Goal: Information Seeking & Learning: Learn about a topic

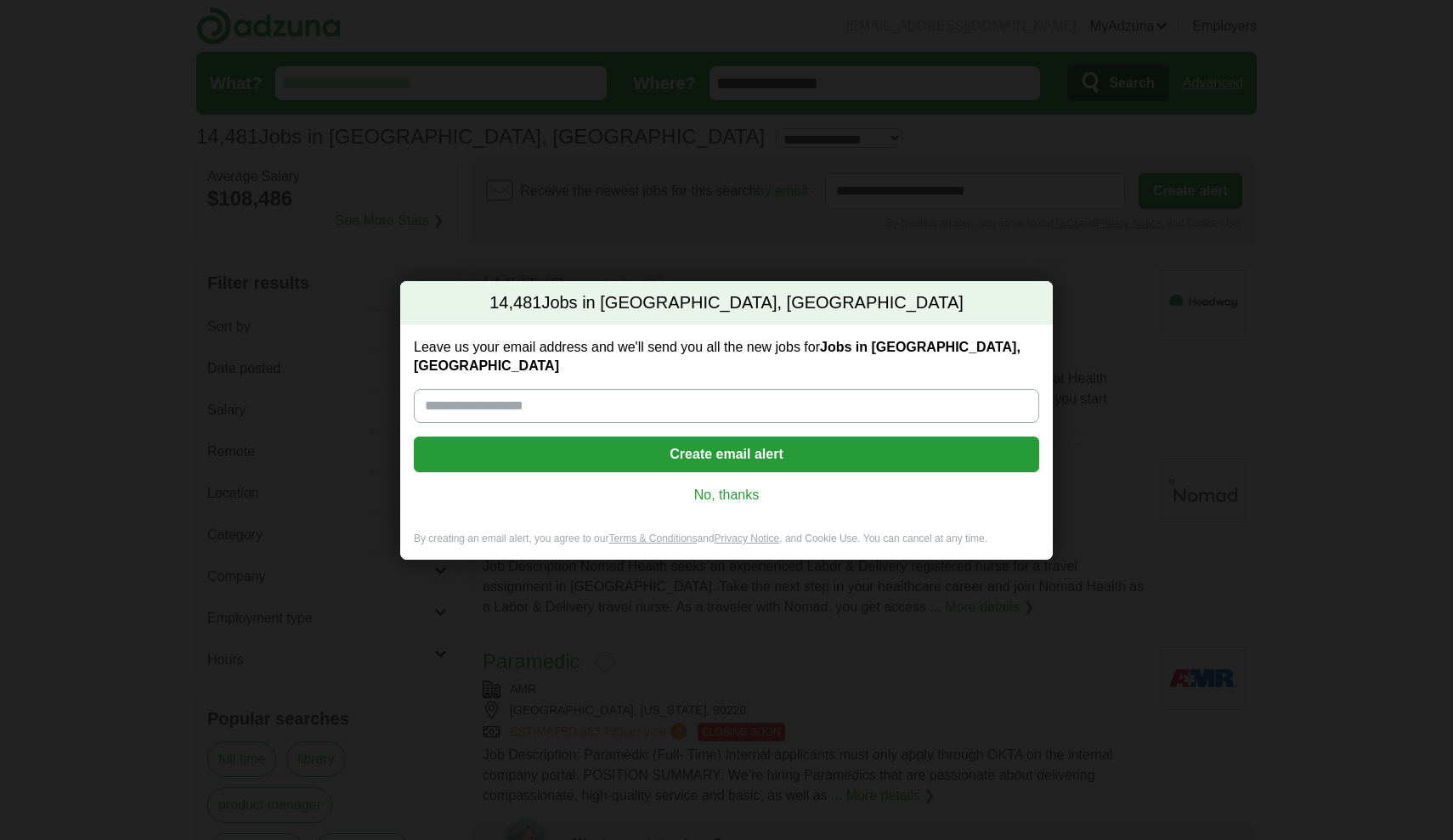
click at [713, 486] on link "No, thanks" at bounding box center [726, 495] width 598 height 18
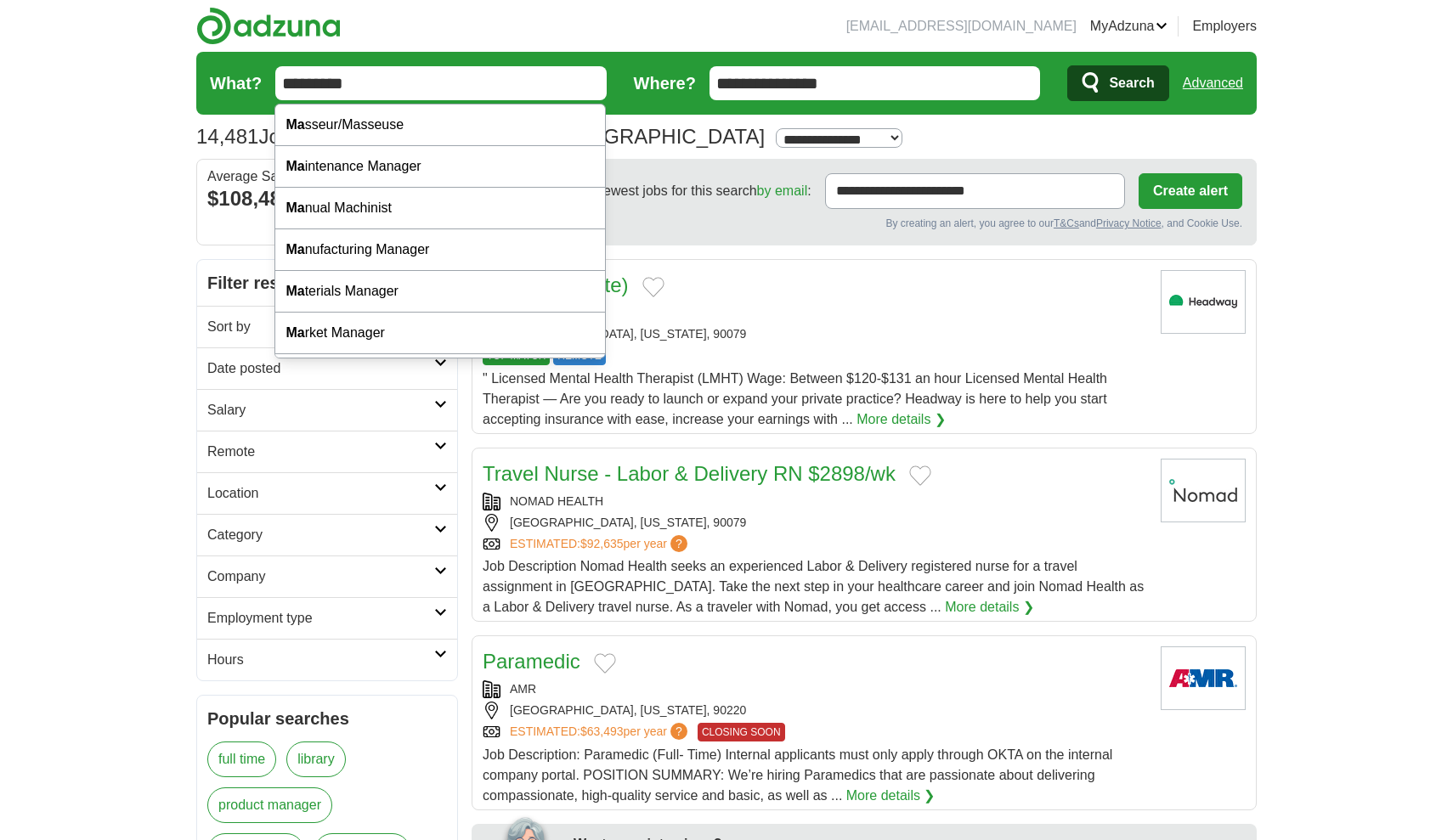
type input "*********"
click at [1117, 83] on button "Search" at bounding box center [1118, 83] width 101 height 36
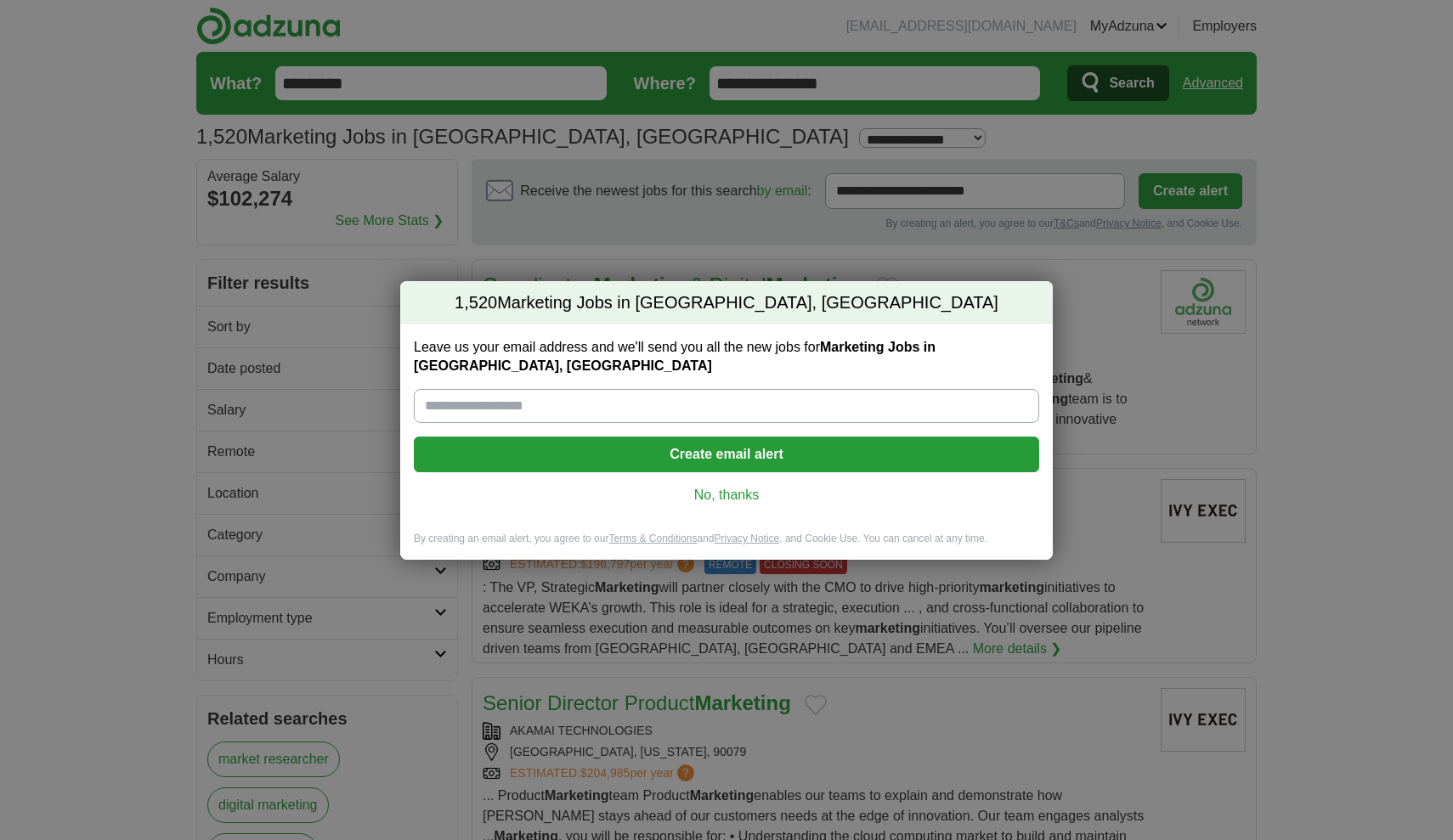
click at [740, 495] on link "No, thanks" at bounding box center [726, 495] width 598 height 18
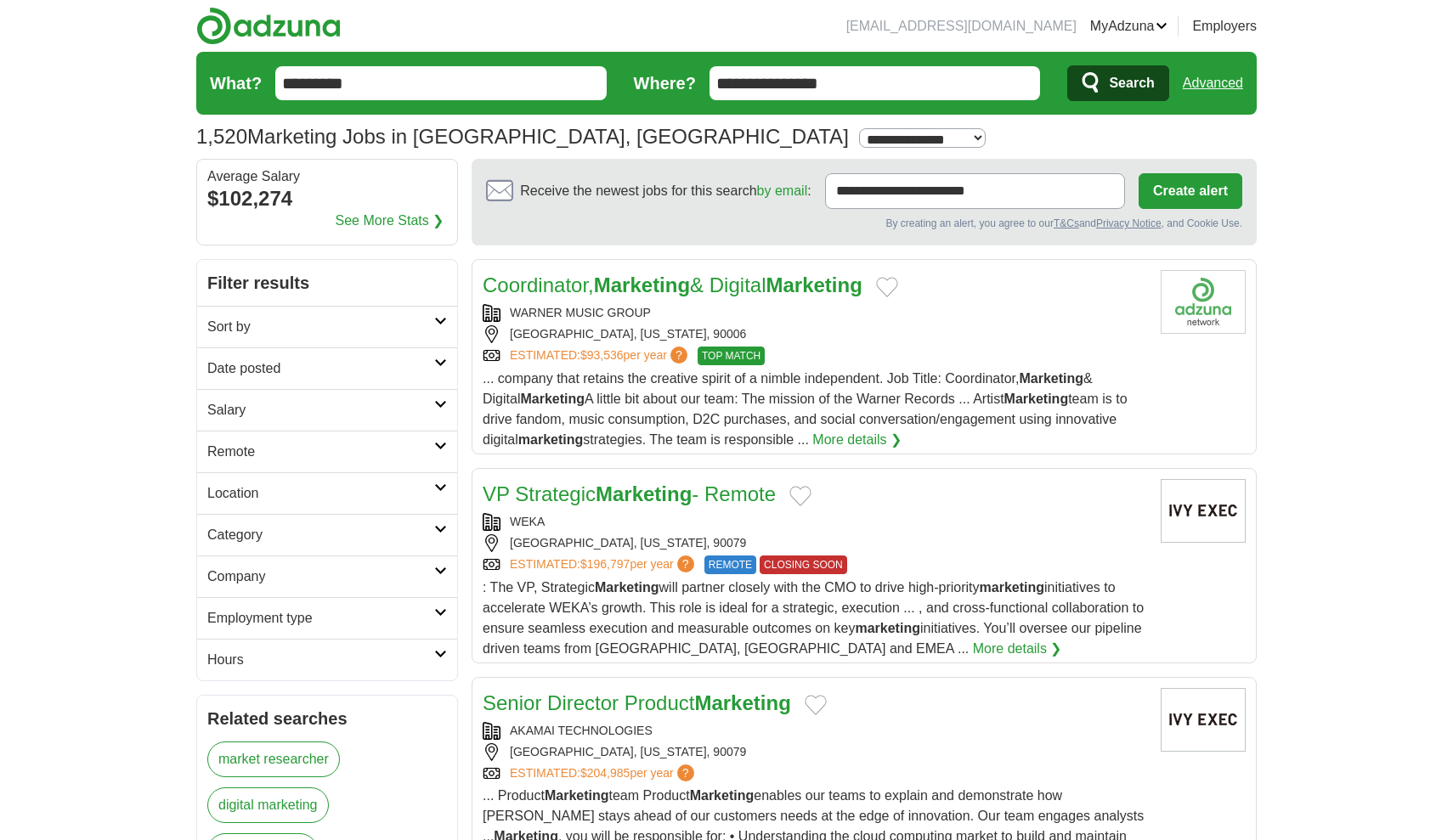
click at [328, 550] on link "Category" at bounding box center [327, 535] width 261 height 41
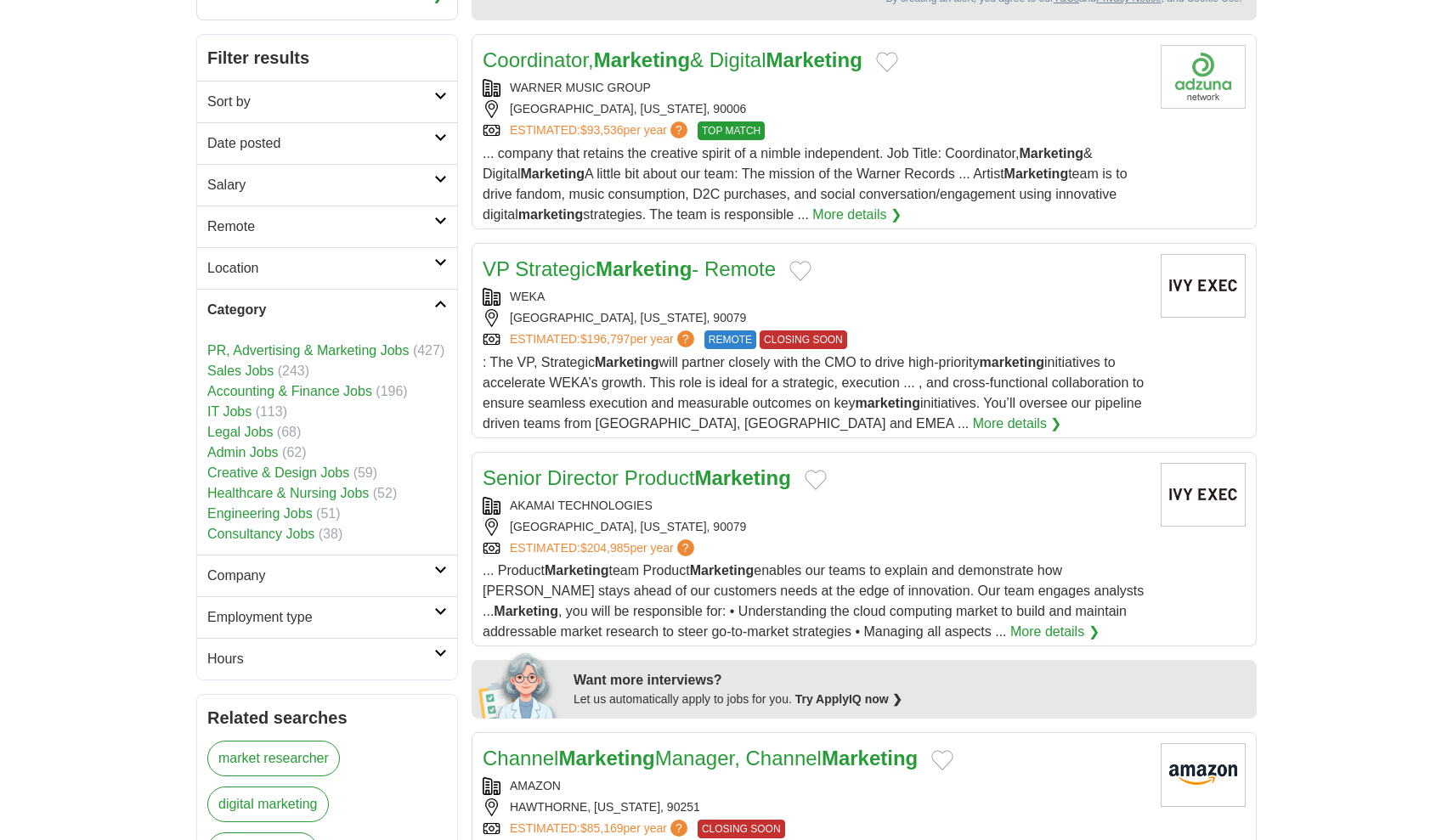
scroll to position [227, 0]
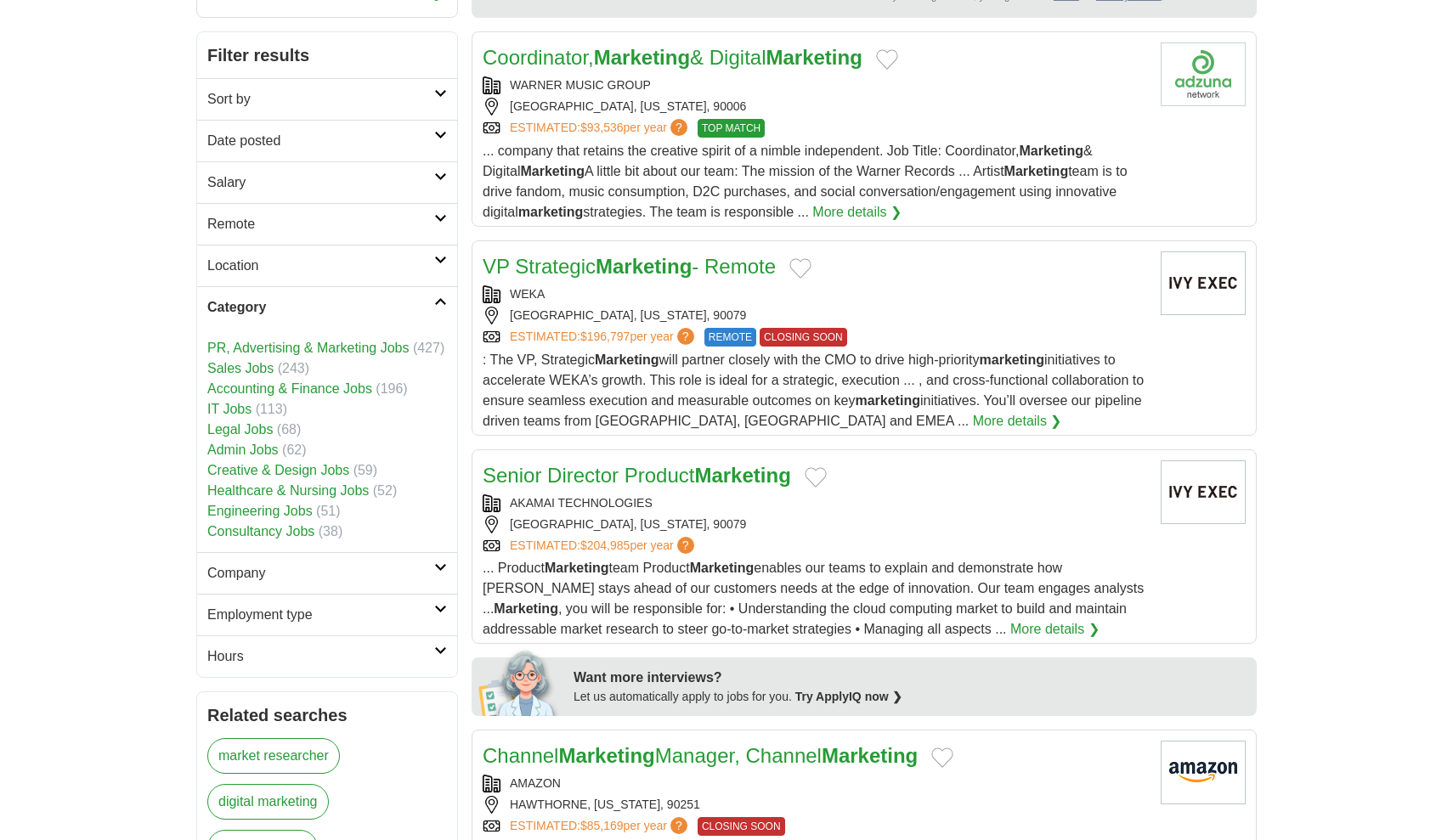
click at [248, 613] on h2 "Employment type" at bounding box center [320, 615] width 227 height 20
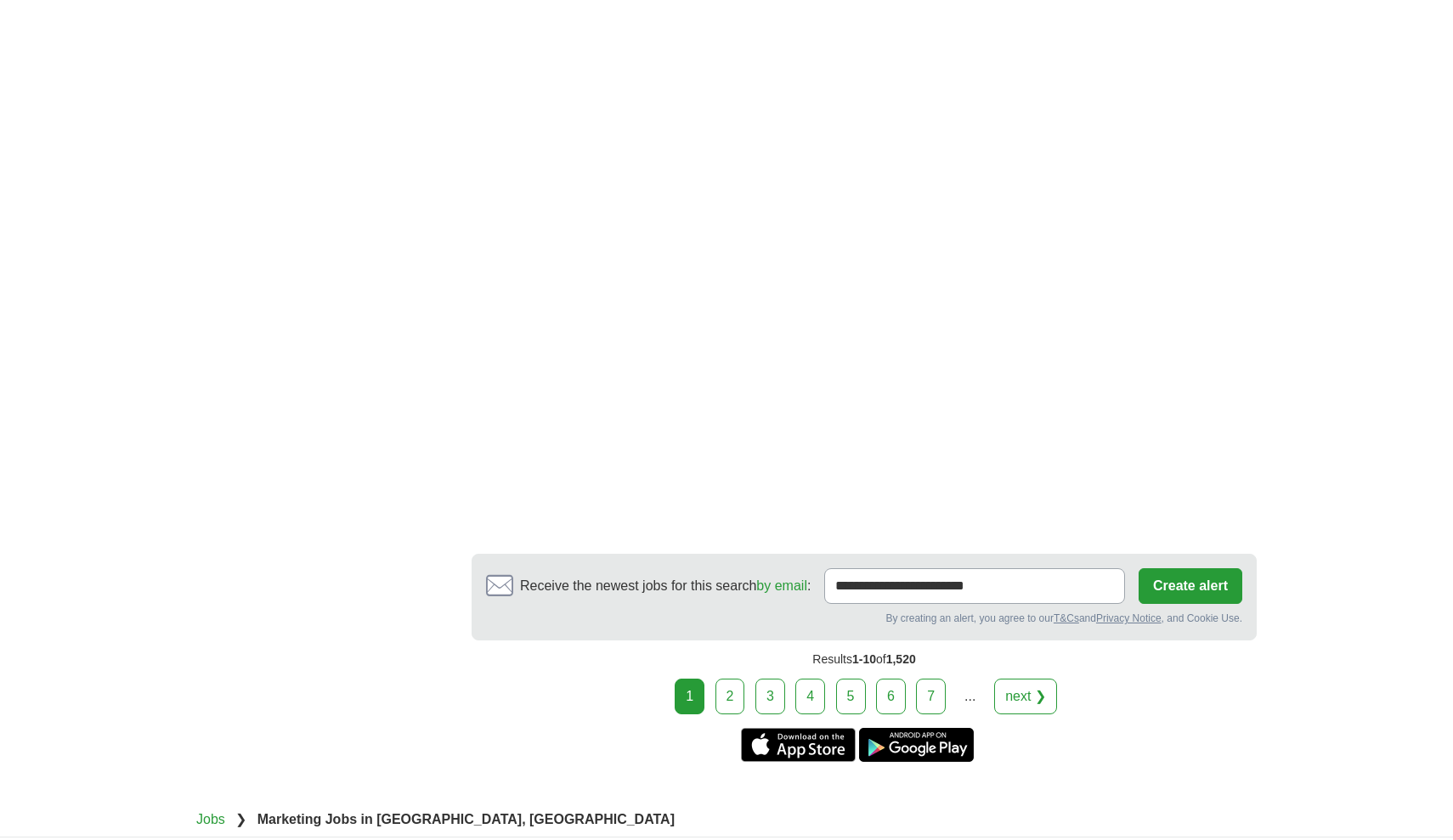
scroll to position [3403, 0]
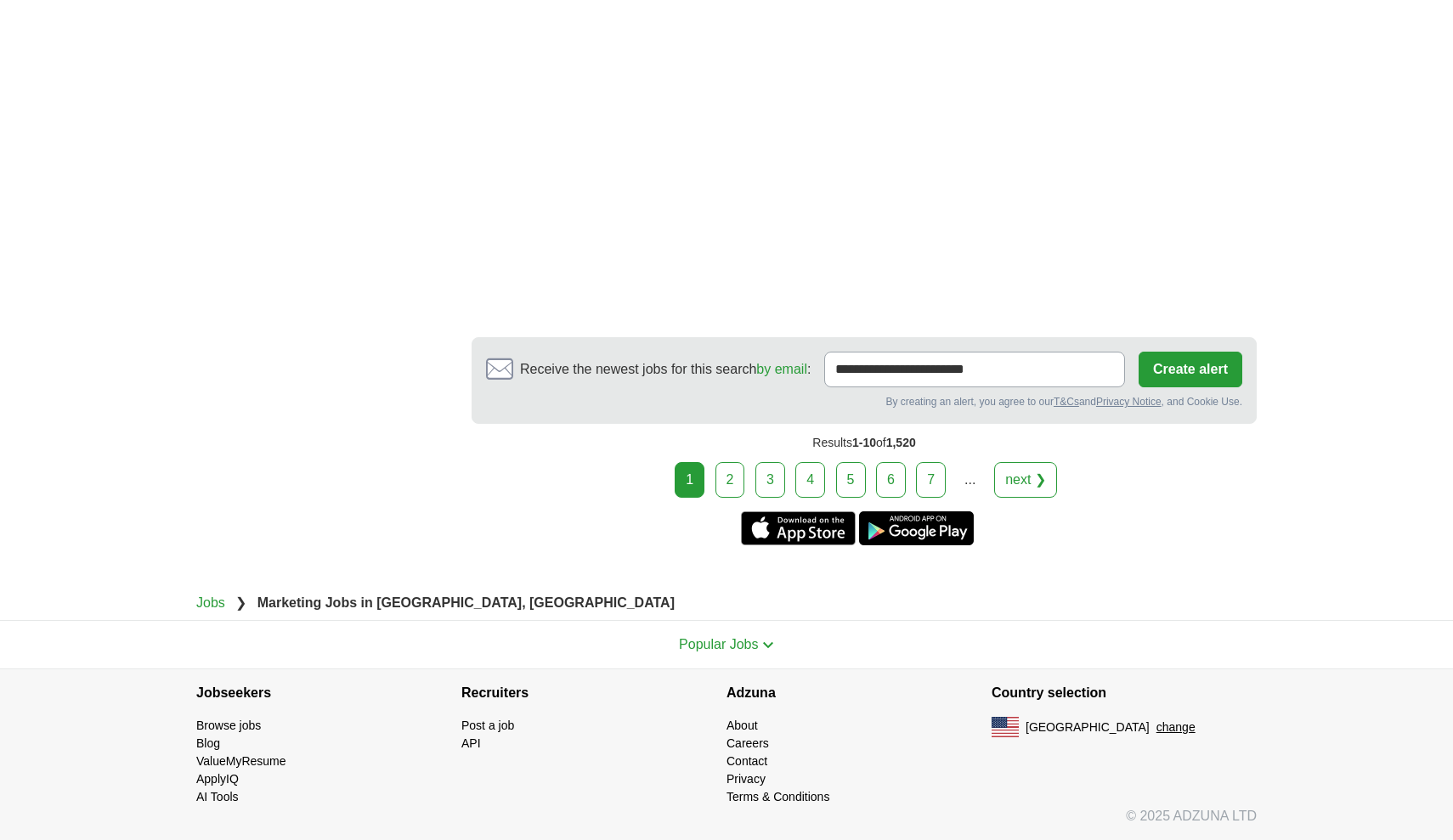
click at [1042, 483] on link "next ❯" at bounding box center [1026, 480] width 63 height 36
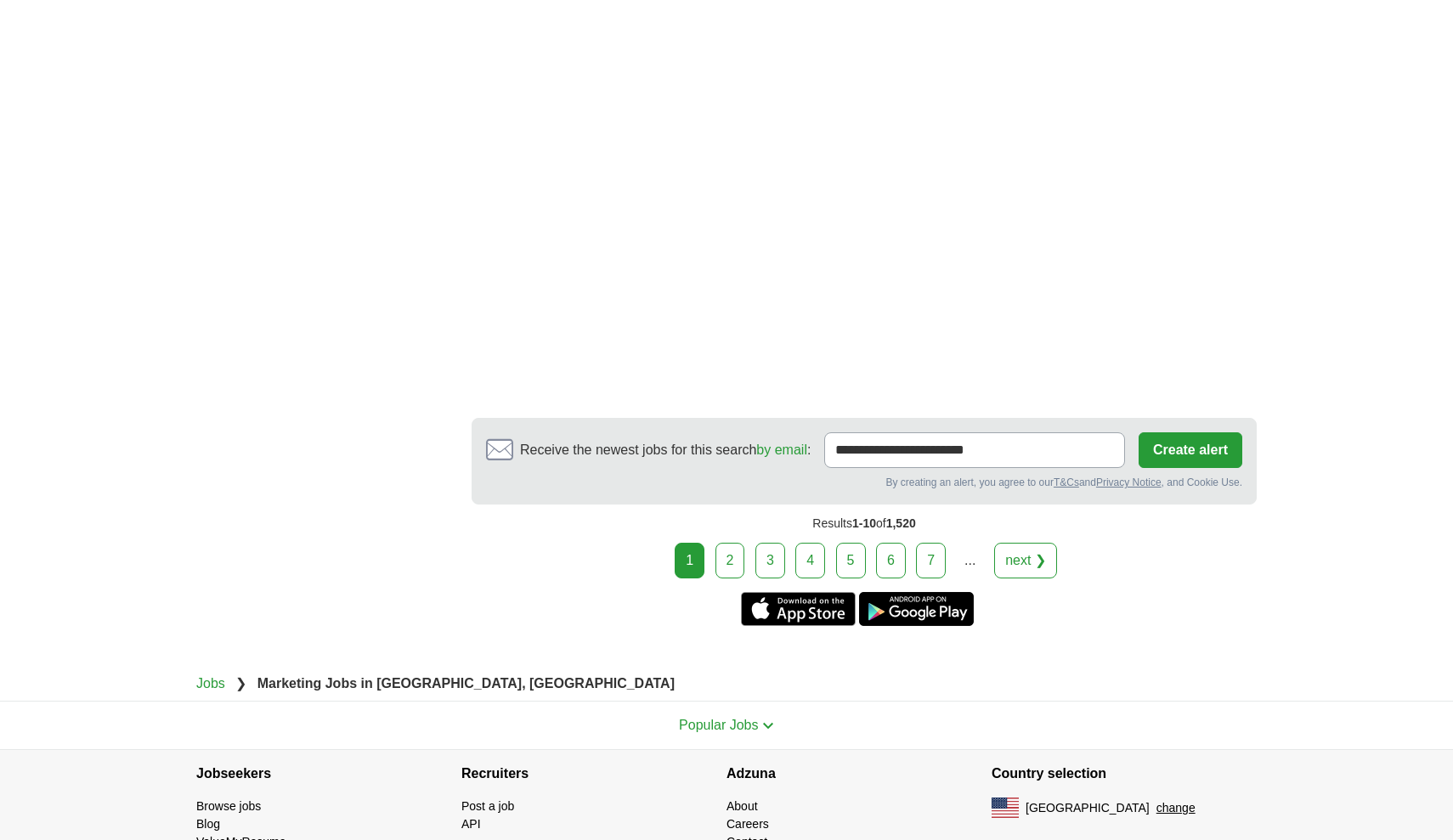
scroll to position [2887, 0]
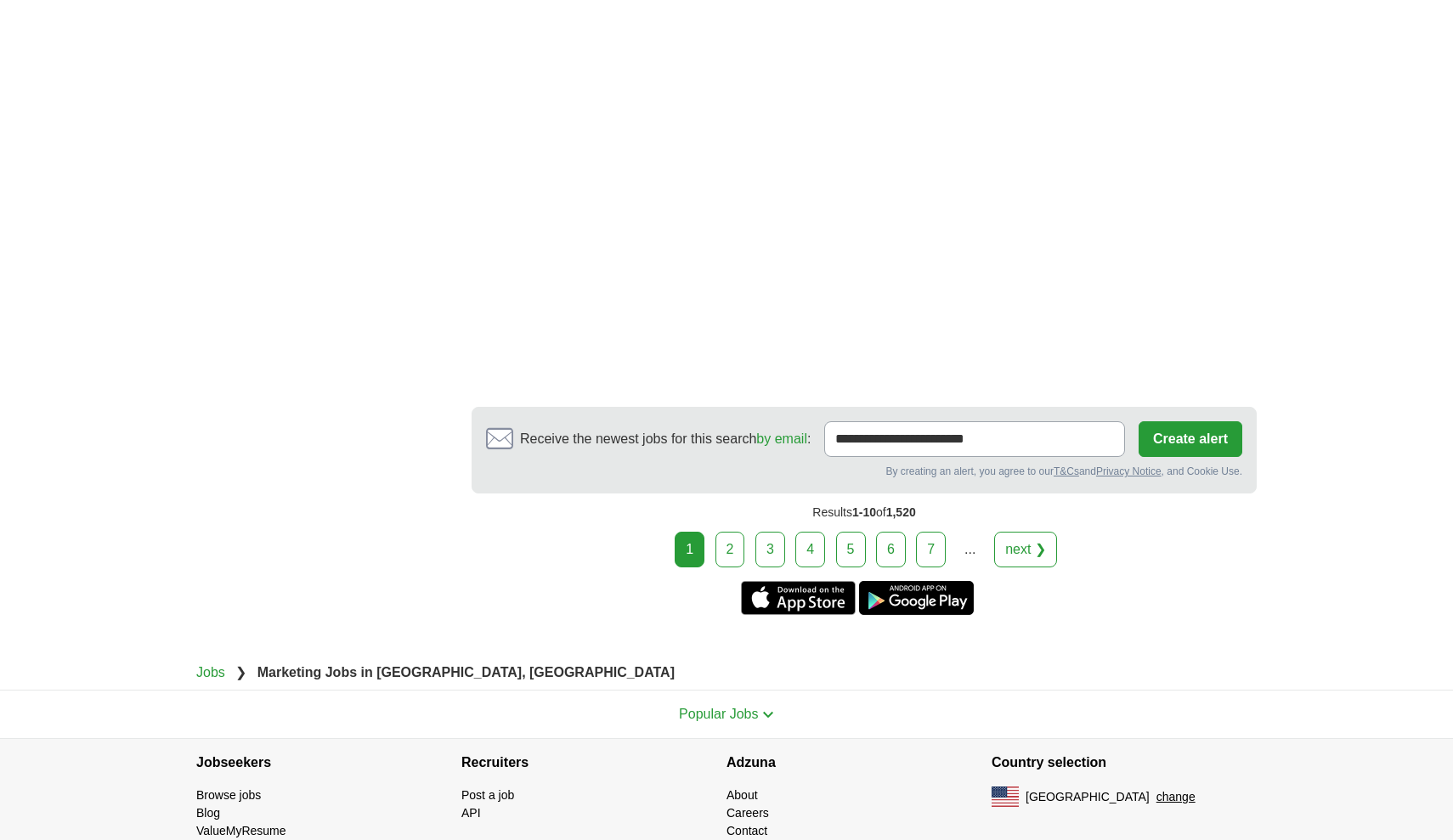
click at [738, 549] on link "2" at bounding box center [730, 549] width 29 height 36
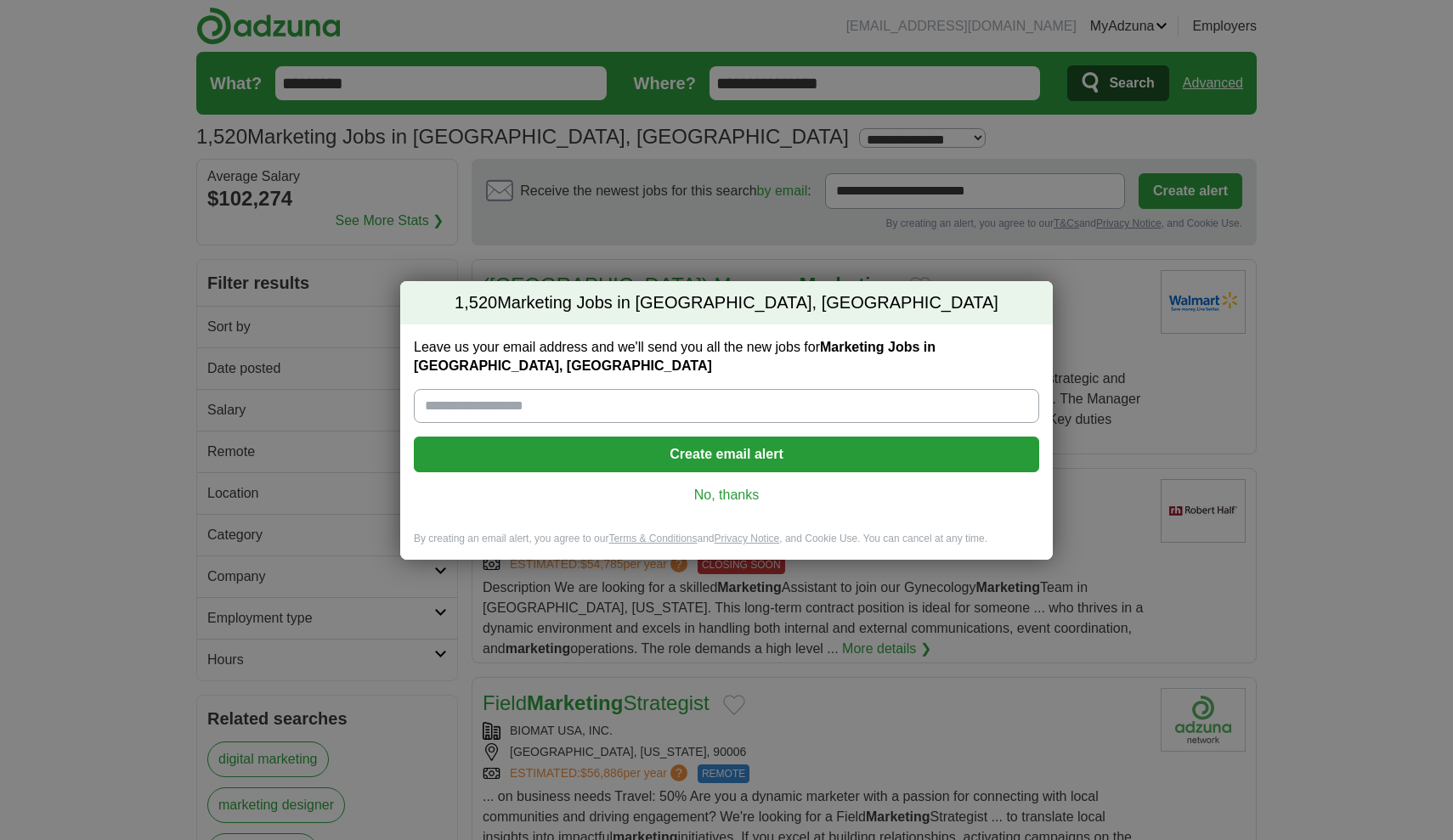
click at [739, 494] on link "No, thanks" at bounding box center [726, 495] width 598 height 18
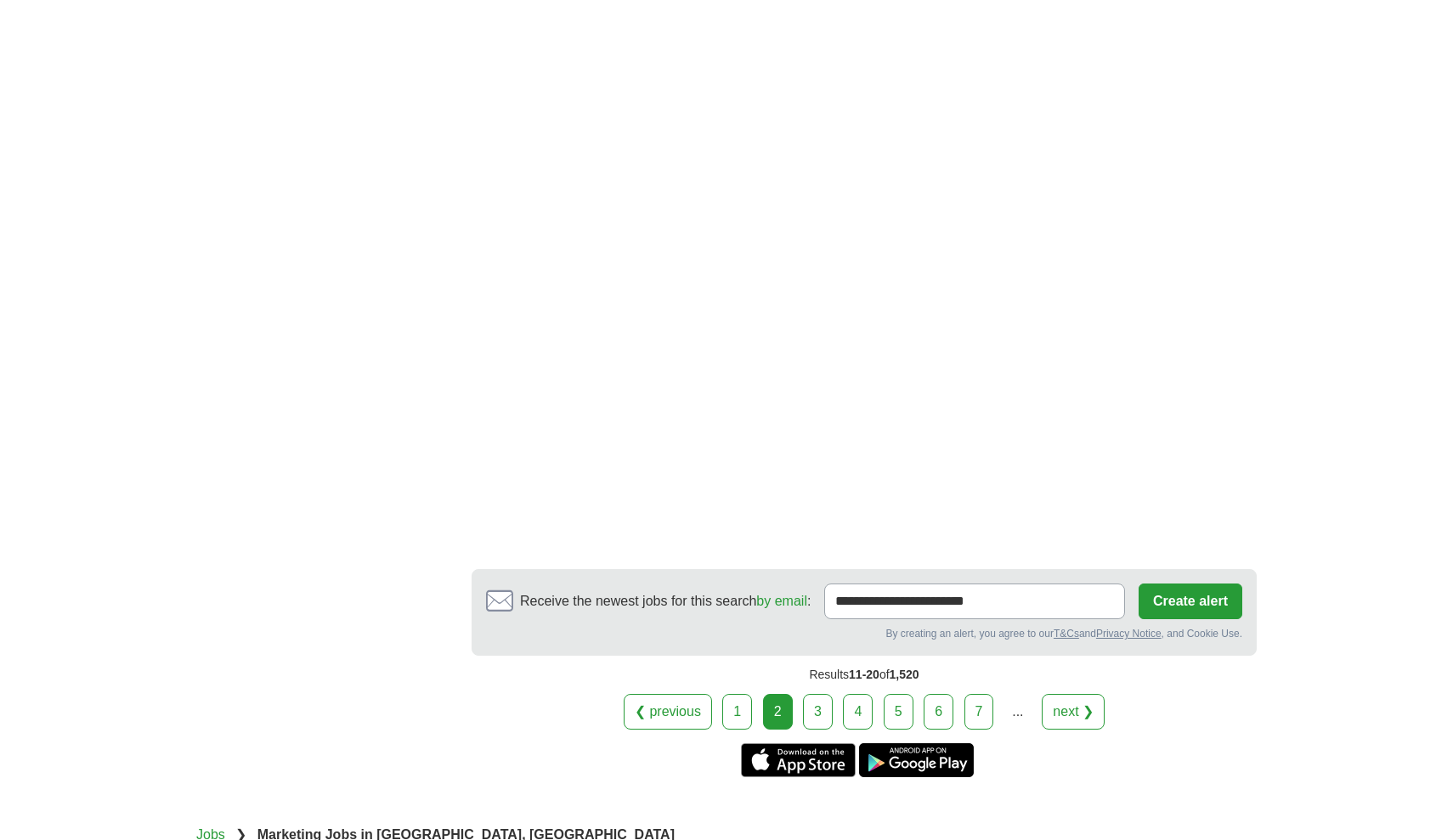
scroll to position [2819, 0]
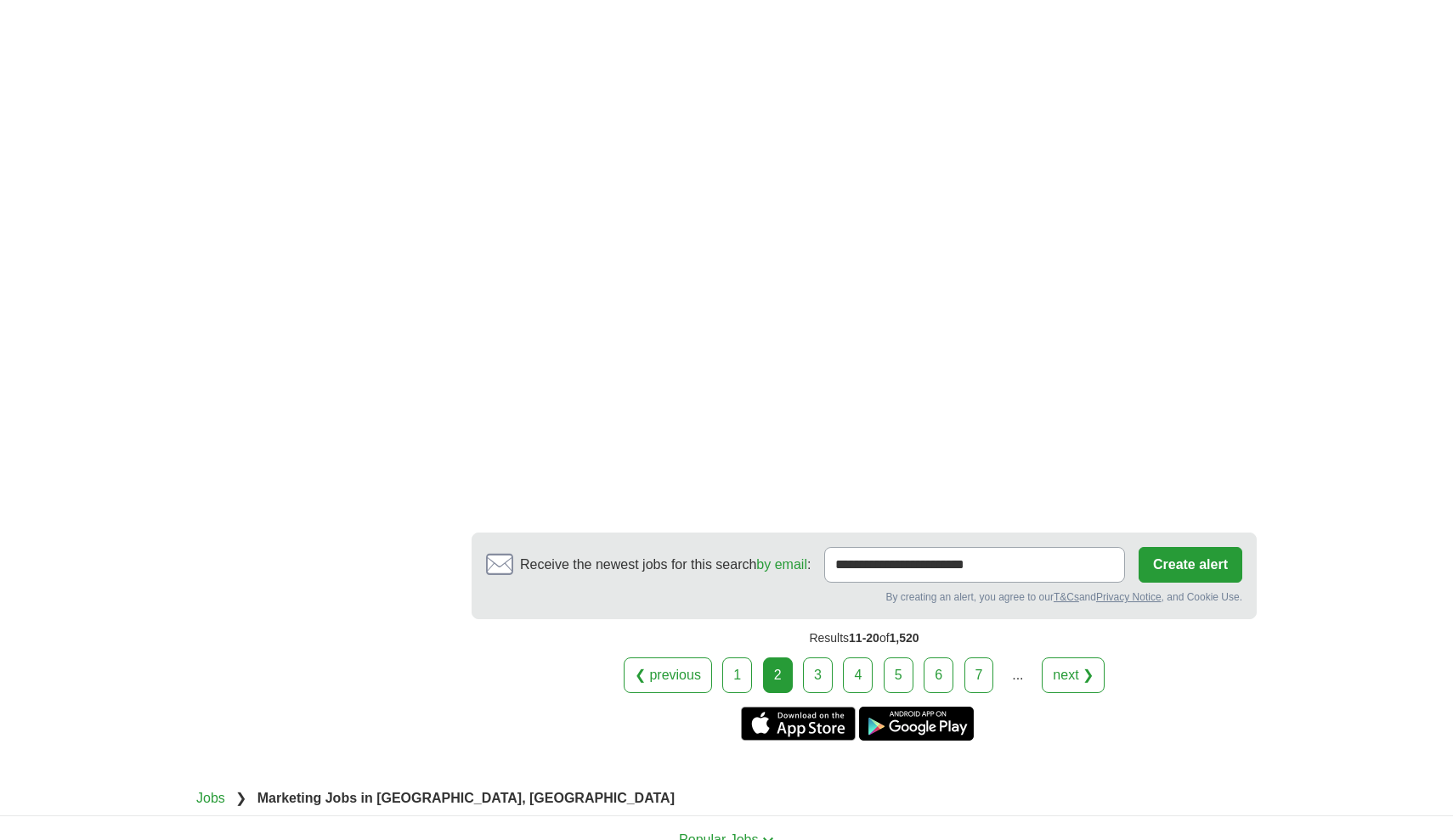
click at [816, 659] on link "3" at bounding box center [818, 675] width 29 height 36
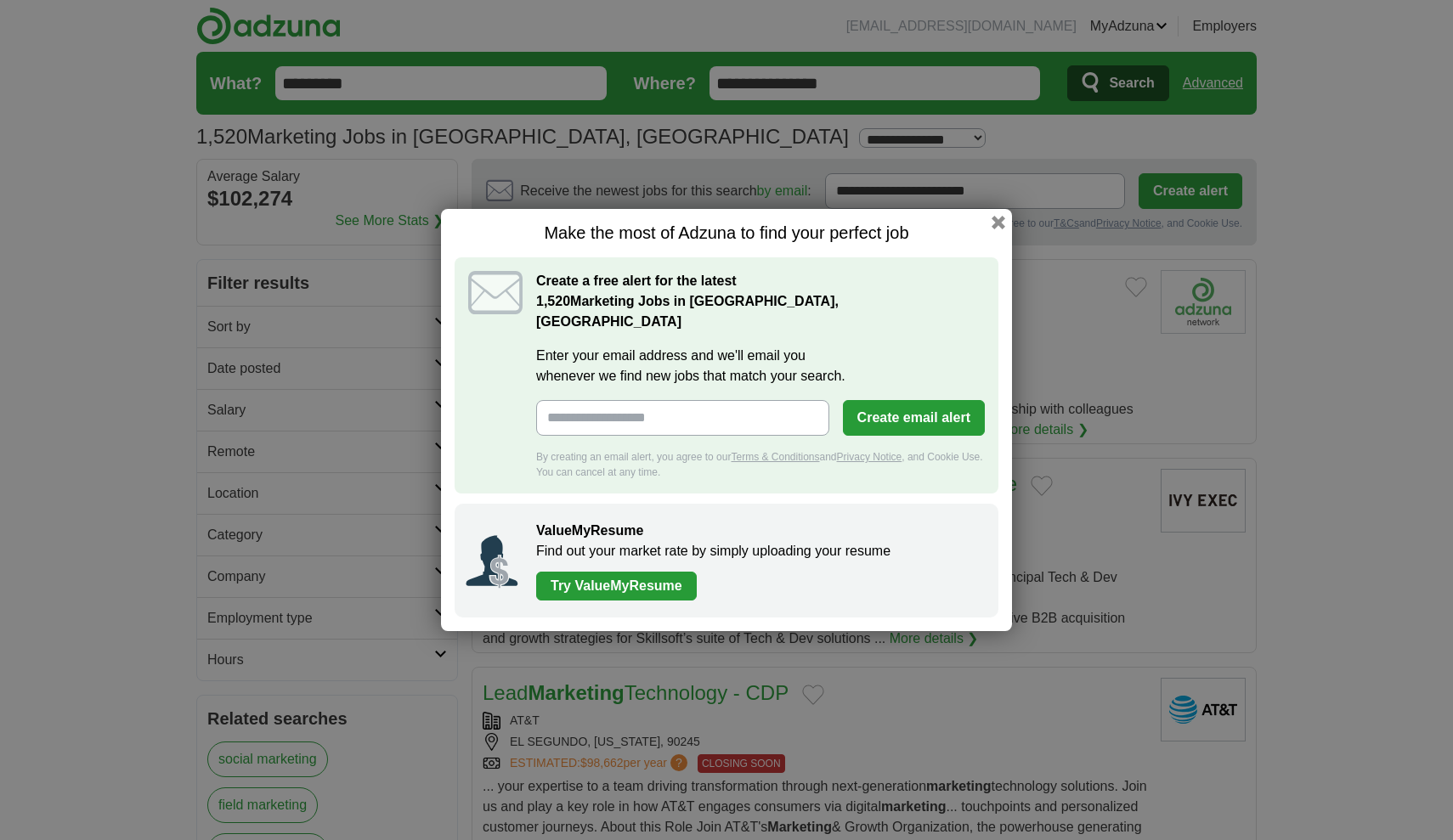
click at [1006, 224] on div "Make the most of Adzuna to find your perfect job Create a free alert for the la…" at bounding box center [726, 420] width 571 height 423
click at [1002, 231] on button "button" at bounding box center [999, 223] width 18 height 18
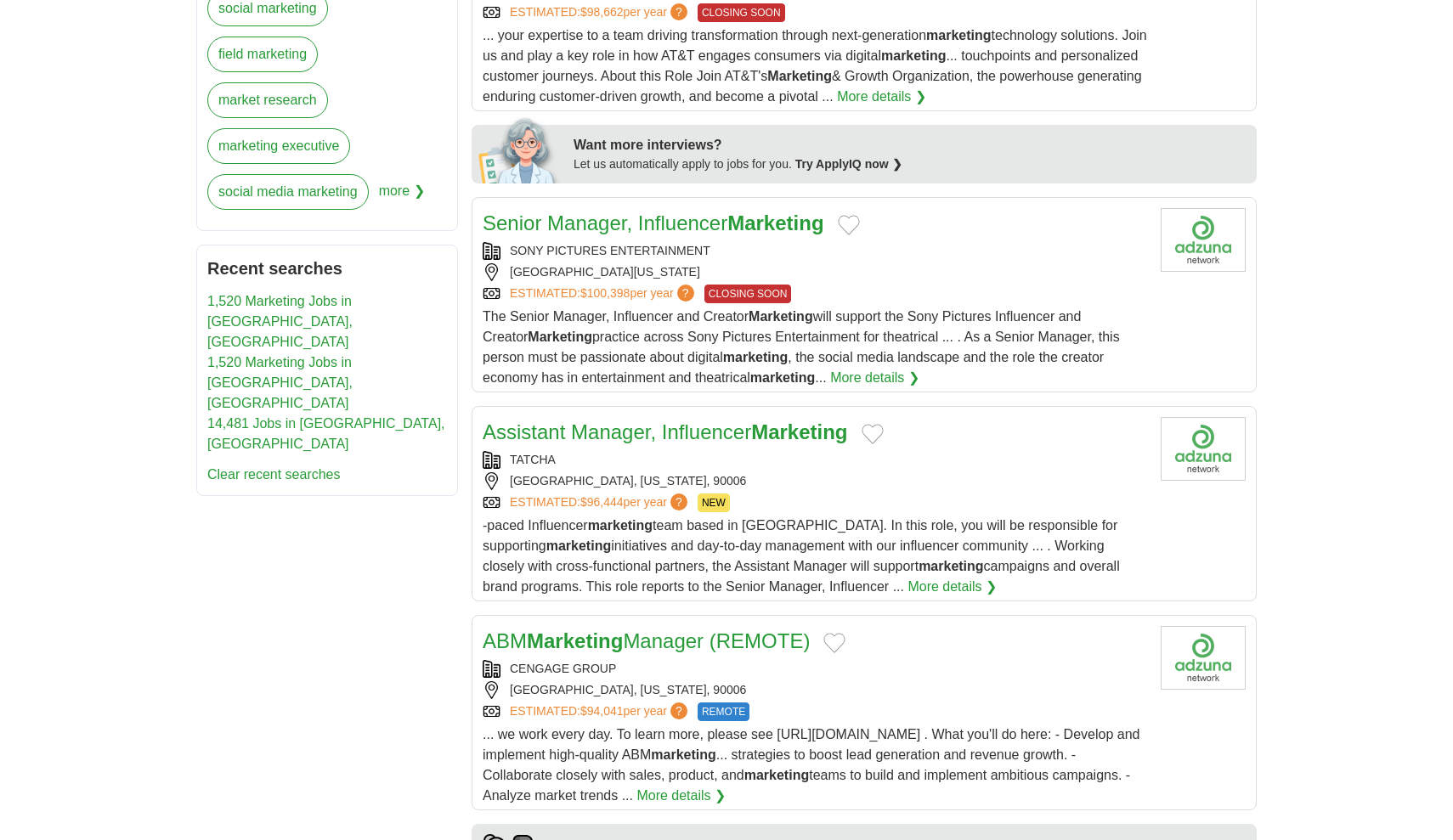
scroll to position [755, 0]
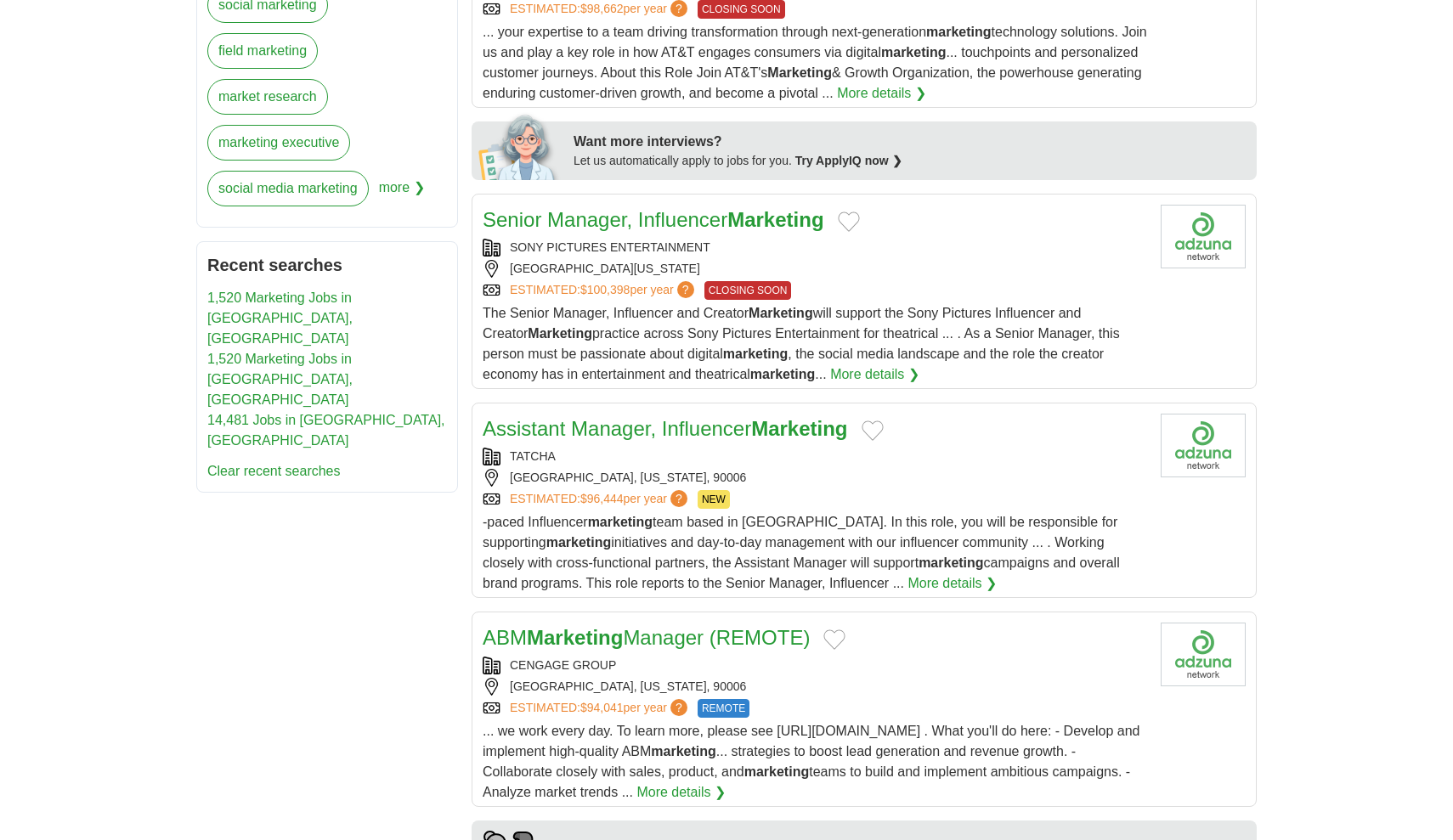
click at [809, 417] on strong "Marketing" at bounding box center [799, 428] width 96 height 23
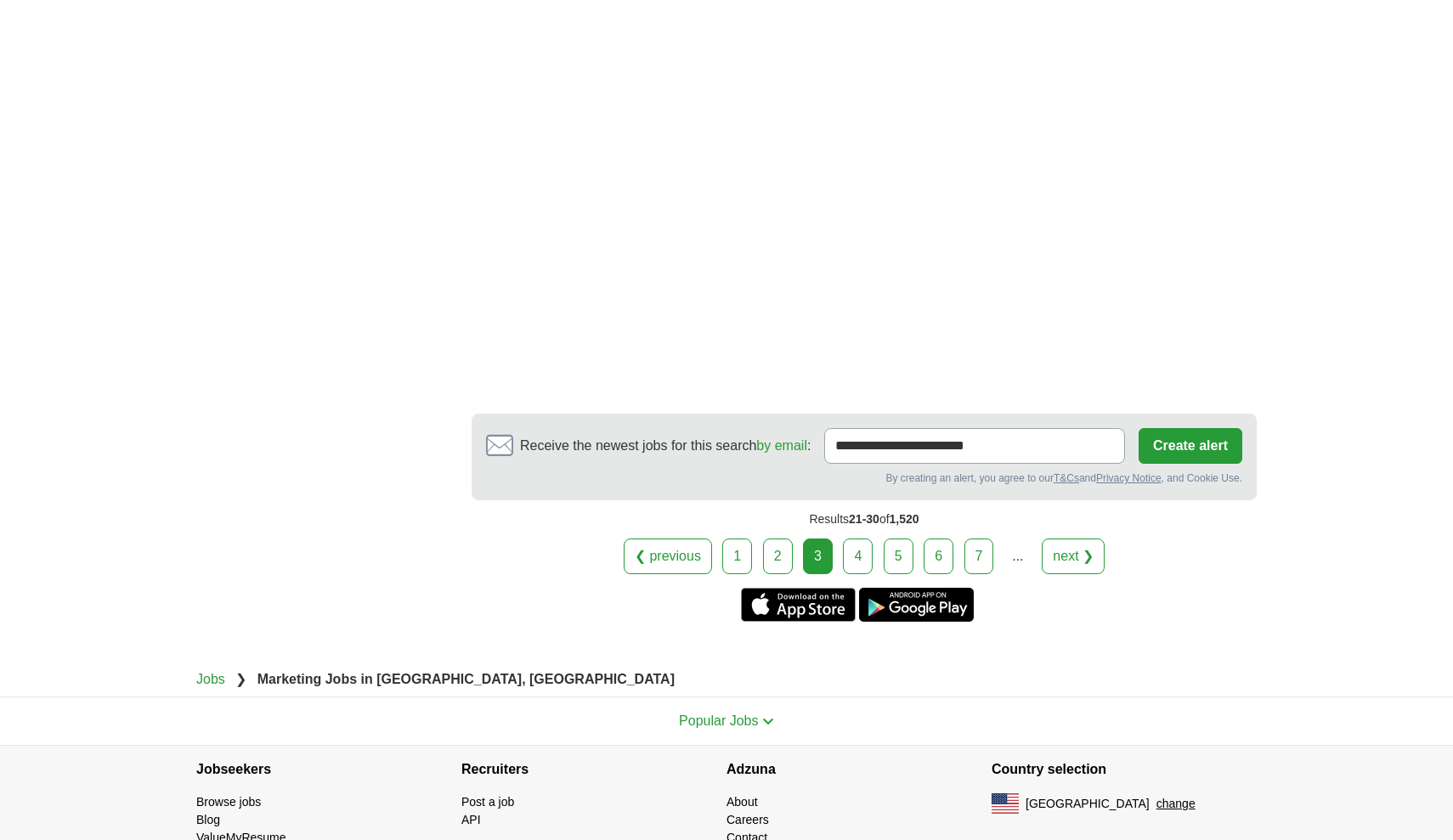
scroll to position [3124, 0]
